Goal: Obtain resource: Obtain resource

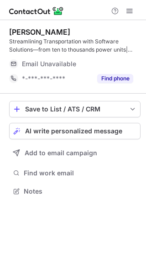
scroll to position [185, 146]
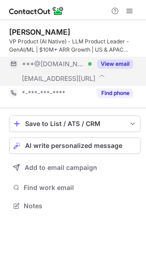
scroll to position [199, 146]
click at [113, 61] on button "View email" at bounding box center [115, 63] width 36 height 9
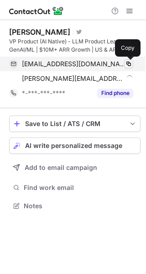
click at [132, 63] on span at bounding box center [128, 63] width 7 height 7
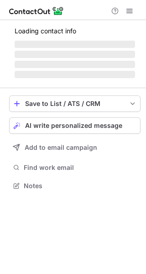
scroll to position [199, 146]
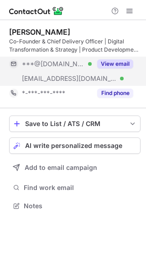
click at [108, 59] on button "View email" at bounding box center [115, 63] width 36 height 9
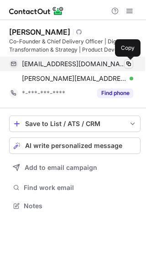
click at [129, 63] on span at bounding box center [128, 63] width 7 height 7
click at [127, 66] on span at bounding box center [128, 63] width 7 height 7
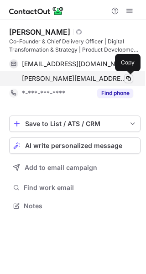
click at [127, 76] on span at bounding box center [128, 78] width 7 height 7
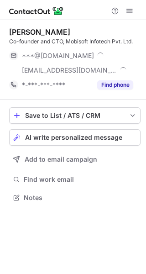
scroll to position [191, 146]
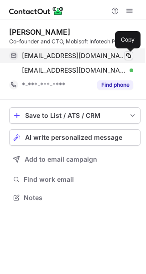
click at [127, 58] on span at bounding box center [128, 55] width 7 height 7
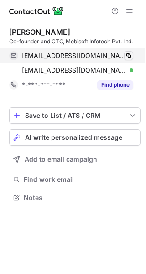
click at [126, 57] on span at bounding box center [128, 55] width 7 height 7
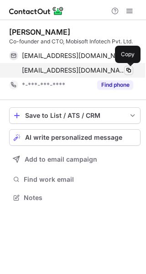
click at [129, 69] on span at bounding box center [128, 70] width 7 height 7
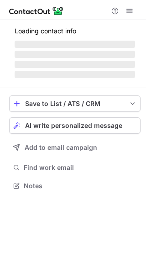
scroll to position [199, 146]
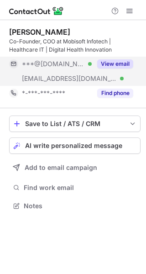
click at [117, 69] on div "View email" at bounding box center [113, 64] width 42 height 15
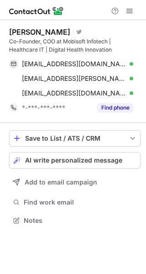
scroll to position [214, 146]
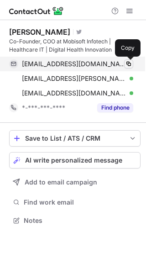
click at [127, 66] on span at bounding box center [128, 63] width 7 height 7
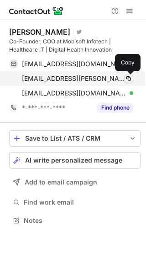
click at [128, 76] on span at bounding box center [128, 78] width 7 height 7
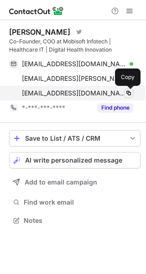
click at [130, 92] on span at bounding box center [128, 93] width 7 height 7
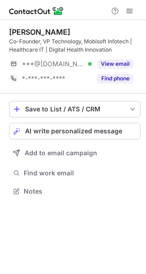
scroll to position [185, 146]
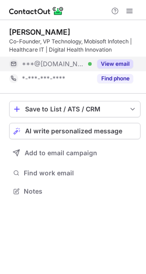
click at [118, 63] on button "View email" at bounding box center [115, 63] width 36 height 9
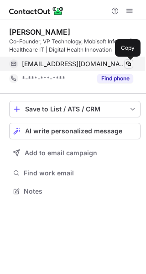
click at [129, 63] on span at bounding box center [128, 63] width 7 height 7
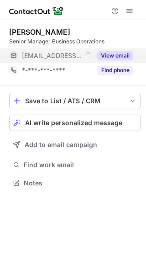
scroll to position [5, 5]
click at [120, 57] on button "View email" at bounding box center [115, 55] width 36 height 9
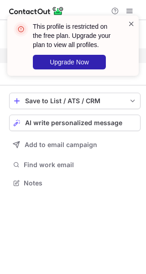
click at [132, 21] on span at bounding box center [131, 23] width 7 height 9
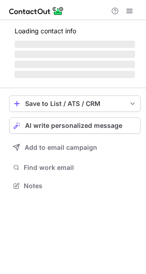
scroll to position [180, 146]
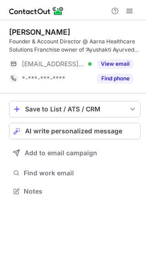
scroll to position [185, 146]
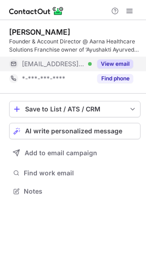
click at [119, 62] on button "View email" at bounding box center [115, 63] width 36 height 9
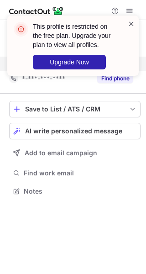
click at [130, 26] on span at bounding box center [131, 23] width 7 height 9
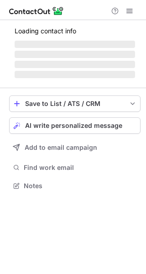
scroll to position [185, 146]
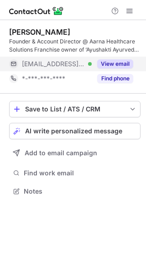
click at [116, 63] on button "View email" at bounding box center [115, 63] width 36 height 9
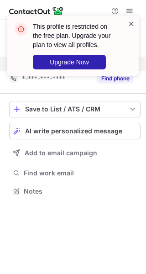
click at [129, 23] on span at bounding box center [131, 23] width 7 height 9
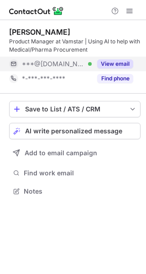
scroll to position [185, 146]
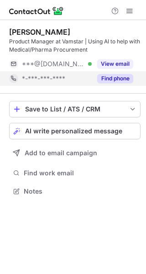
drag, startPoint x: 120, startPoint y: 61, endPoint x: 117, endPoint y: 72, distance: 11.9
click at [120, 61] on button "View email" at bounding box center [115, 63] width 36 height 9
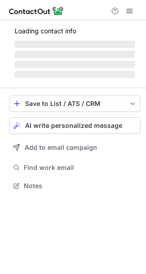
scroll to position [185, 146]
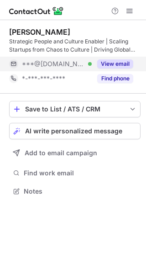
click at [116, 66] on button "View email" at bounding box center [115, 63] width 36 height 9
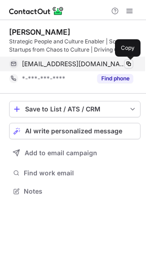
click at [127, 63] on span at bounding box center [128, 63] width 7 height 7
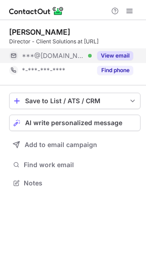
scroll to position [5, 5]
click at [118, 54] on button "View email" at bounding box center [115, 55] width 36 height 9
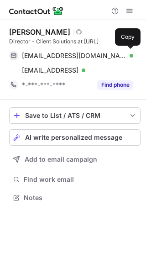
scroll to position [191, 146]
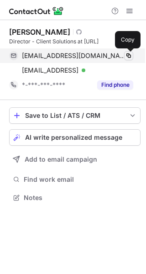
click at [132, 59] on span at bounding box center [128, 55] width 7 height 7
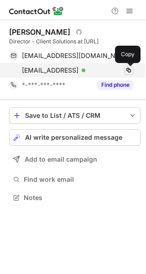
click at [130, 71] on span at bounding box center [128, 70] width 7 height 7
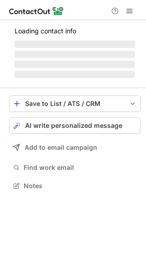
scroll to position [199, 146]
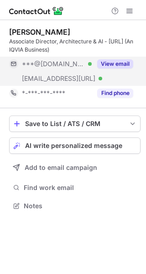
click at [119, 64] on button "View email" at bounding box center [115, 63] width 36 height 9
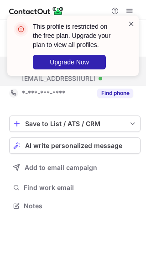
click at [131, 23] on span at bounding box center [131, 23] width 7 height 9
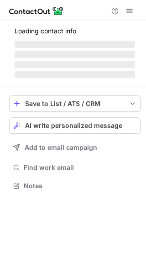
scroll to position [5, 5]
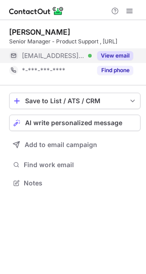
click at [125, 54] on button "View email" at bounding box center [115, 55] width 36 height 9
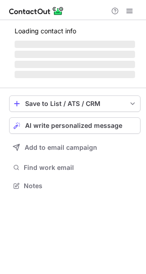
scroll to position [199, 146]
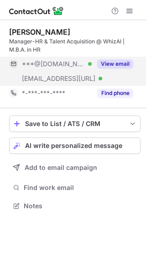
click at [114, 61] on button "View email" at bounding box center [115, 63] width 36 height 9
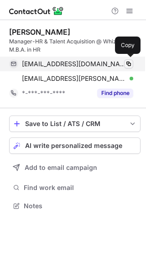
click at [128, 66] on span at bounding box center [128, 63] width 7 height 7
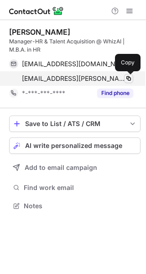
click at [127, 80] on span at bounding box center [128, 78] width 7 height 7
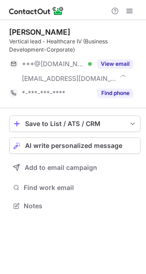
scroll to position [199, 146]
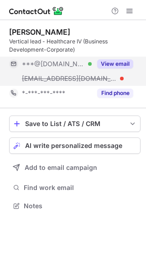
click at [119, 64] on button "View email" at bounding box center [115, 63] width 36 height 9
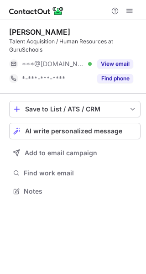
scroll to position [185, 146]
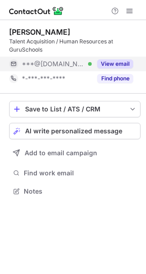
click at [116, 67] on button "View email" at bounding box center [115, 63] width 36 height 9
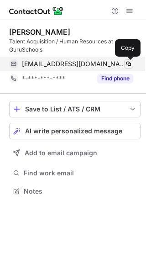
click at [127, 66] on span at bounding box center [128, 63] width 7 height 7
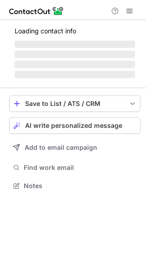
scroll to position [185, 146]
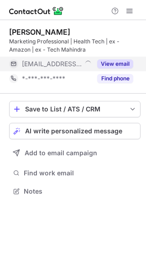
click at [115, 61] on button "View email" at bounding box center [115, 63] width 36 height 9
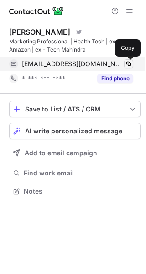
click at [131, 62] on span at bounding box center [128, 63] width 7 height 7
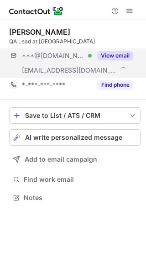
scroll to position [191, 146]
click at [121, 56] on button "View email" at bounding box center [115, 55] width 36 height 9
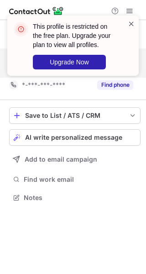
click at [132, 25] on span at bounding box center [131, 23] width 7 height 9
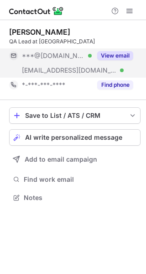
click at [122, 55] on div "This profile is restricted on the free plan. Upgrade your plan to view all prof…" at bounding box center [73, 137] width 146 height 274
click at [115, 57] on button "View email" at bounding box center [115, 55] width 36 height 9
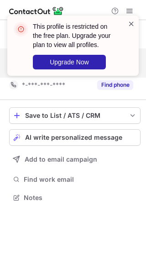
click at [135, 26] on span at bounding box center [131, 23] width 7 height 9
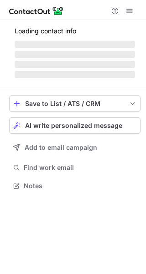
scroll to position [185, 146]
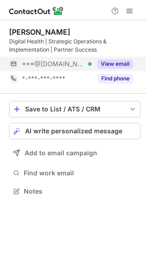
click at [115, 61] on button "View email" at bounding box center [115, 63] width 36 height 9
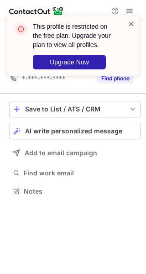
click at [135, 21] on span at bounding box center [131, 23] width 7 height 9
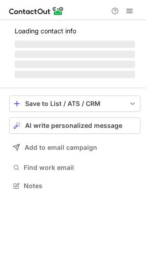
scroll to position [199, 146]
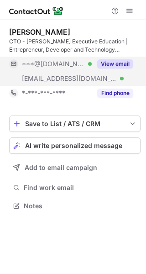
click at [119, 59] on button "View email" at bounding box center [115, 63] width 36 height 9
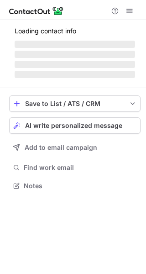
scroll to position [185, 146]
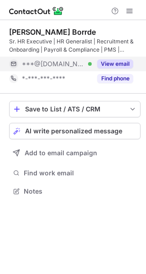
click at [122, 61] on button "View email" at bounding box center [115, 63] width 36 height 9
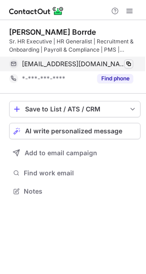
click at [127, 63] on span at bounding box center [128, 63] width 7 height 7
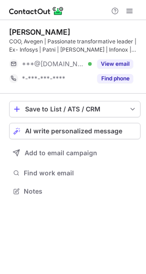
scroll to position [185, 146]
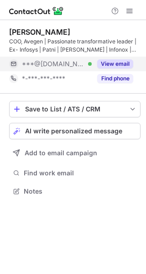
click at [120, 64] on button "View email" at bounding box center [115, 63] width 36 height 9
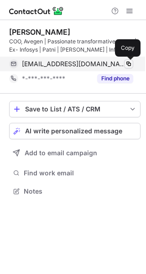
click at [130, 67] on span at bounding box center [128, 63] width 7 height 7
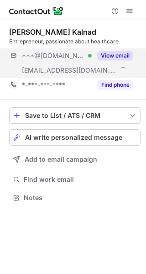
scroll to position [191, 146]
click at [126, 59] on button "View email" at bounding box center [115, 55] width 36 height 9
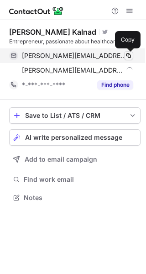
click at [132, 54] on span at bounding box center [128, 55] width 7 height 7
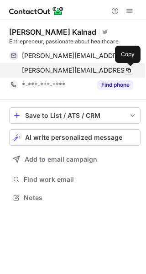
click at [131, 71] on span at bounding box center [128, 70] width 7 height 7
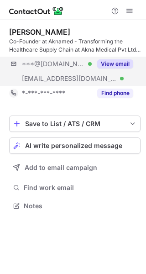
scroll to position [199, 146]
click at [115, 63] on button "View email" at bounding box center [115, 63] width 36 height 9
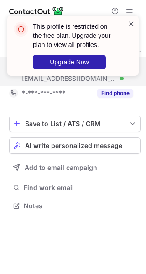
click at [132, 21] on span at bounding box center [131, 23] width 7 height 9
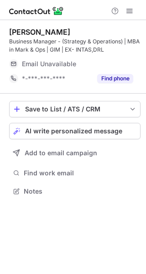
scroll to position [185, 146]
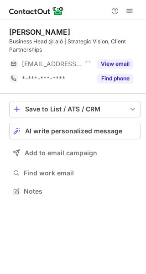
scroll to position [185, 146]
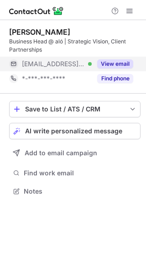
click at [109, 62] on button "View email" at bounding box center [115, 63] width 36 height 9
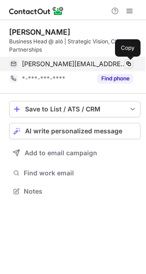
click at [127, 63] on span at bounding box center [128, 63] width 7 height 7
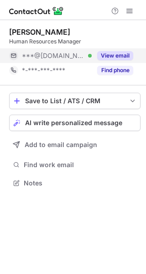
scroll to position [176, 146]
click at [121, 54] on button "View email" at bounding box center [115, 55] width 36 height 9
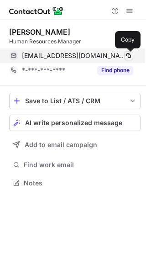
click at [131, 56] on span at bounding box center [128, 55] width 7 height 7
